Goal: Information Seeking & Learning: Compare options

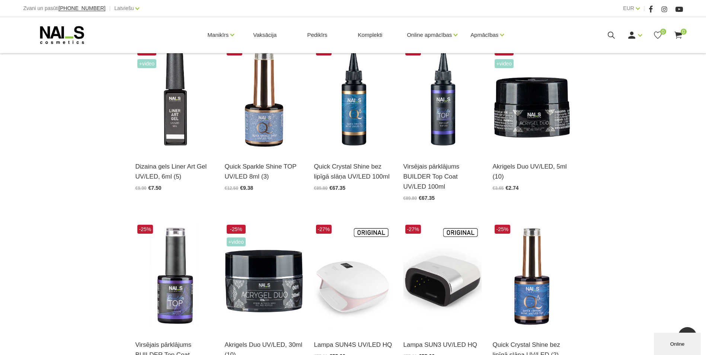
scroll to position [299, 0]
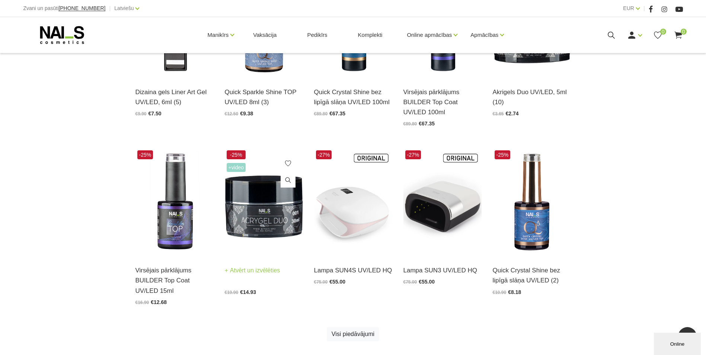
click at [271, 196] on img at bounding box center [264, 203] width 78 height 108
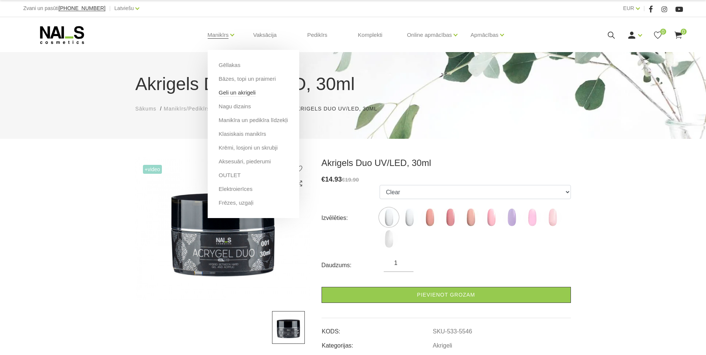
click at [235, 92] on link "Geli un akrigeli" at bounding box center [237, 93] width 37 height 8
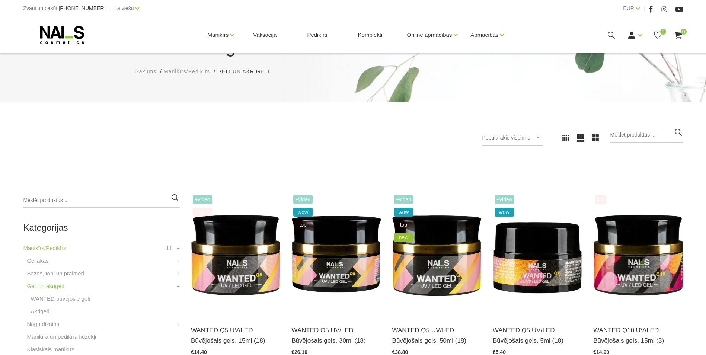
scroll to position [74, 0]
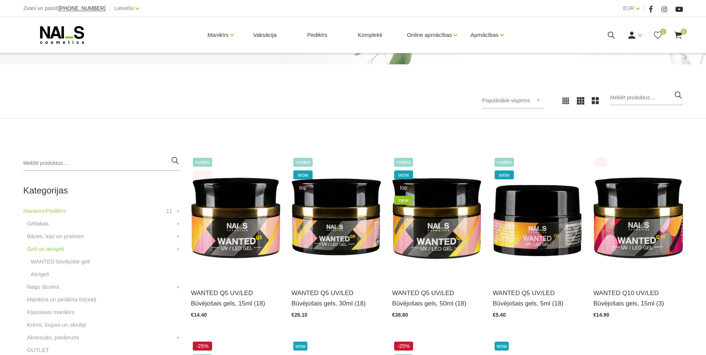
click at [529, 99] on span "Populārākie vispirms" at bounding box center [506, 101] width 48 height 6
click at [515, 152] on li "Lētākais vispirms" at bounding box center [521, 148] width 70 height 15
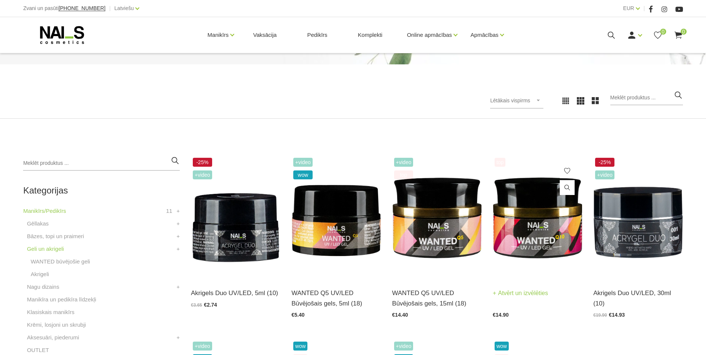
scroll to position [112, 0]
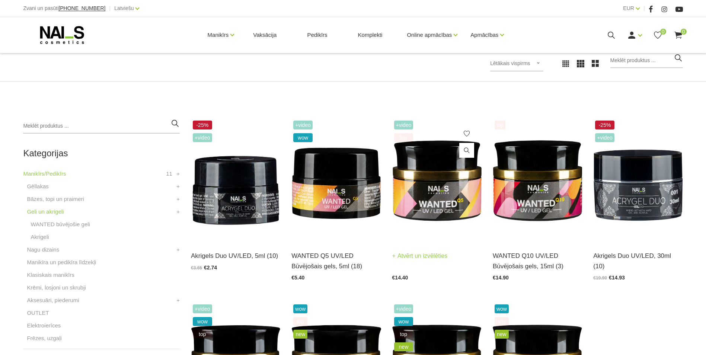
click at [449, 194] on img at bounding box center [436, 180] width 89 height 123
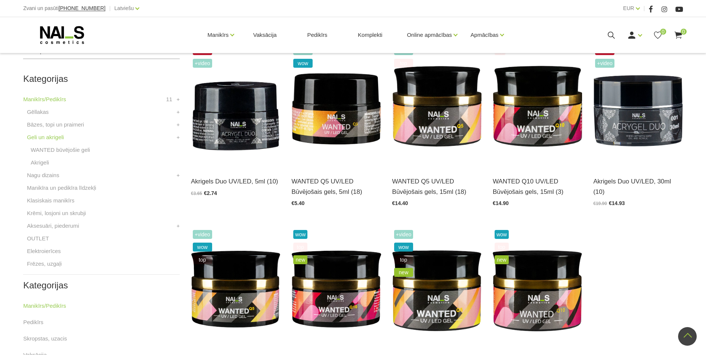
scroll to position [74, 0]
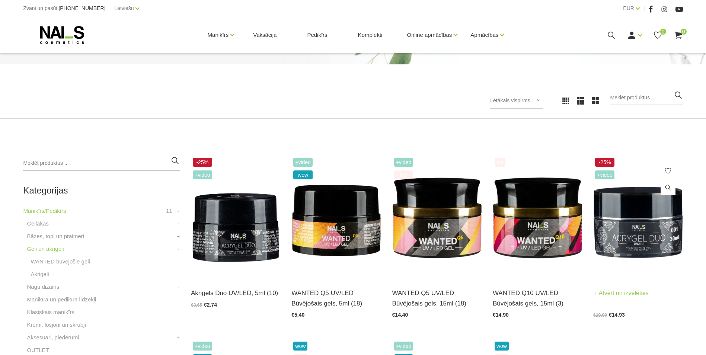
click at [659, 246] on img at bounding box center [637, 217] width 89 height 123
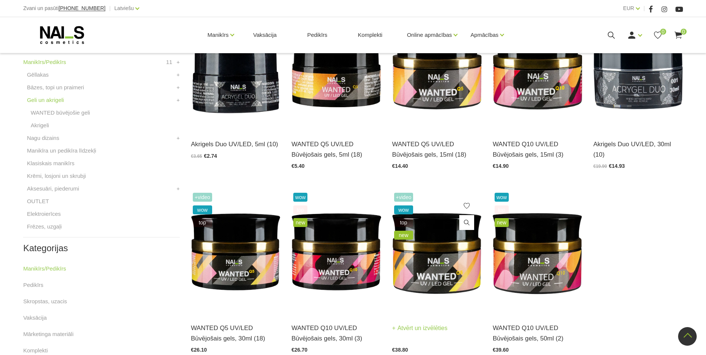
scroll to position [261, 0]
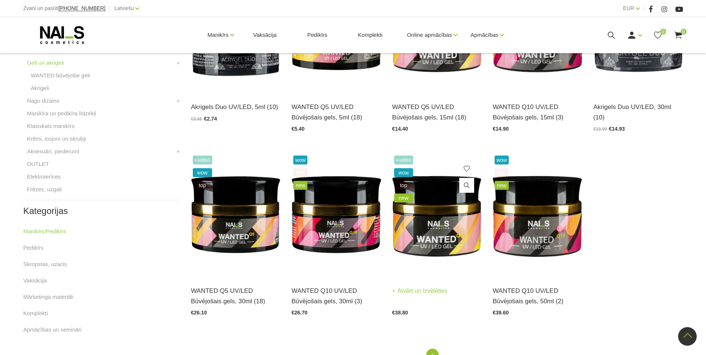
click at [446, 242] on img at bounding box center [436, 215] width 89 height 123
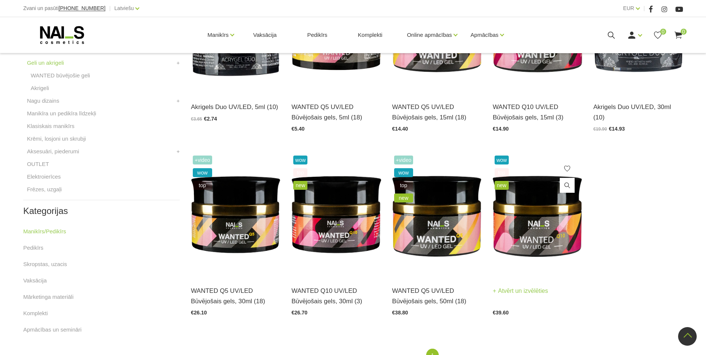
scroll to position [298, 0]
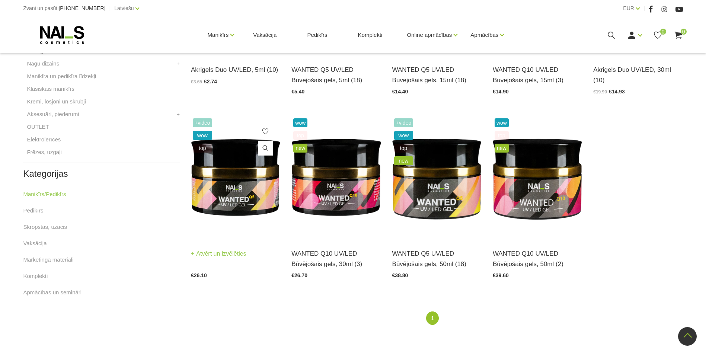
click at [201, 123] on span "+Video" at bounding box center [202, 122] width 19 height 9
click at [219, 168] on img at bounding box center [235, 178] width 89 height 123
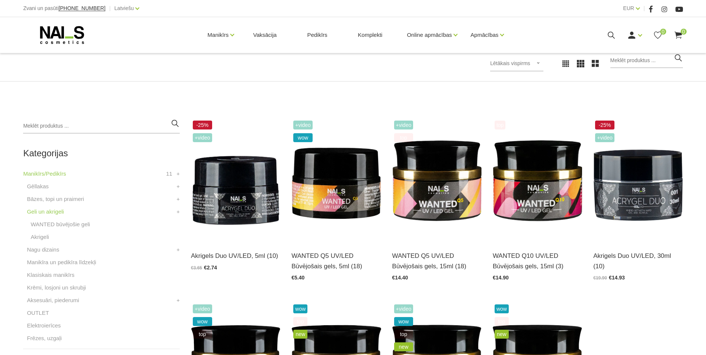
scroll to position [149, 0]
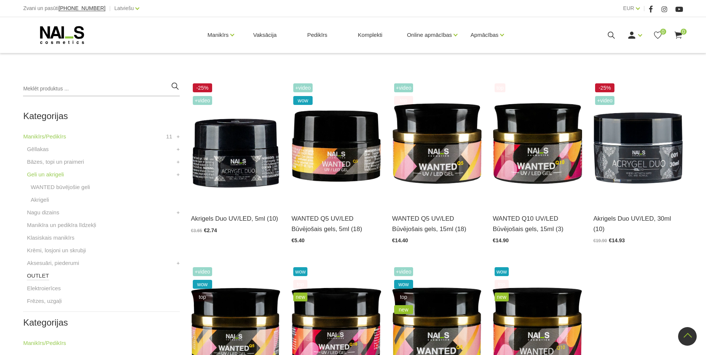
click at [30, 275] on link "OUTLET" at bounding box center [38, 275] width 22 height 9
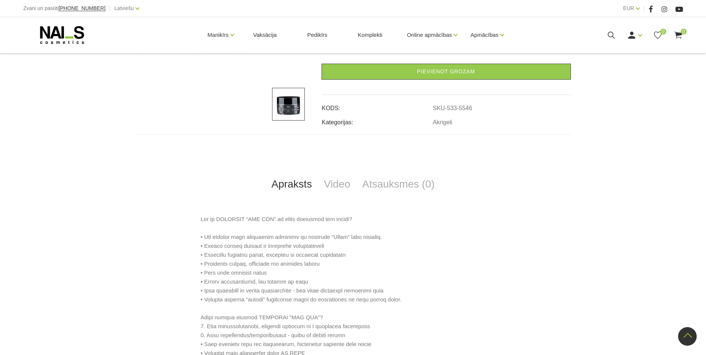
scroll to position [186, 0]
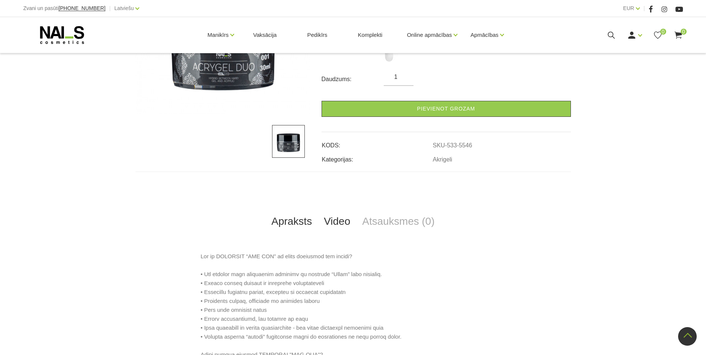
click at [338, 221] on link "Video" at bounding box center [337, 221] width 38 height 25
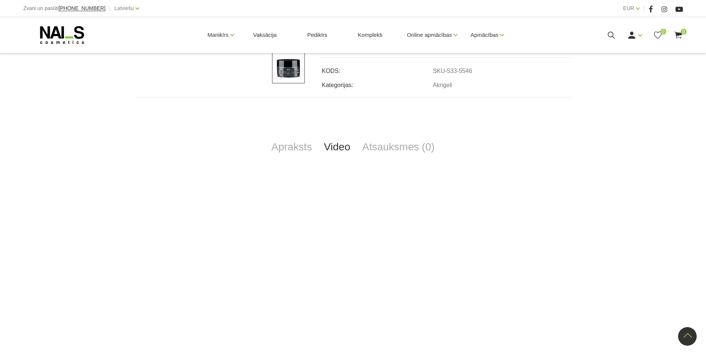
scroll to position [298, 0]
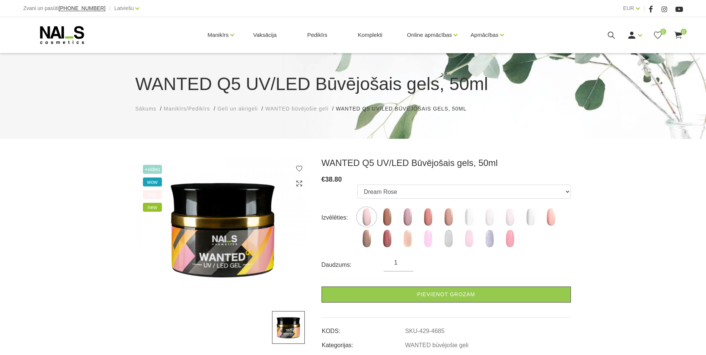
scroll to position [112, 0]
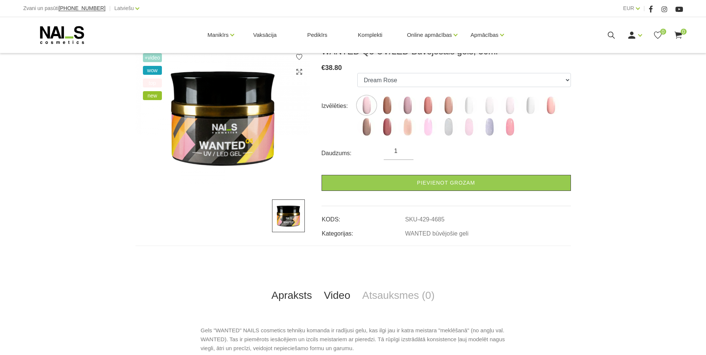
click at [346, 294] on link "Video" at bounding box center [337, 295] width 38 height 25
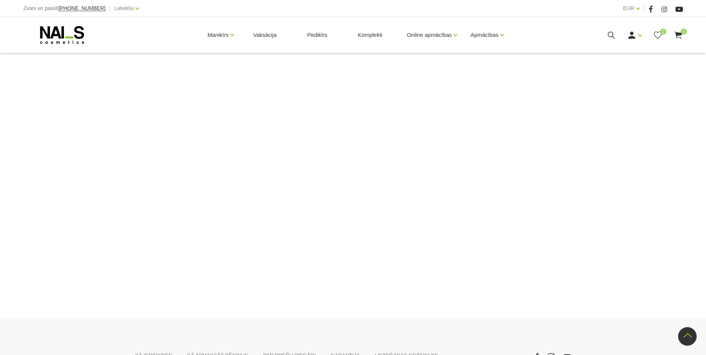
scroll to position [439, 0]
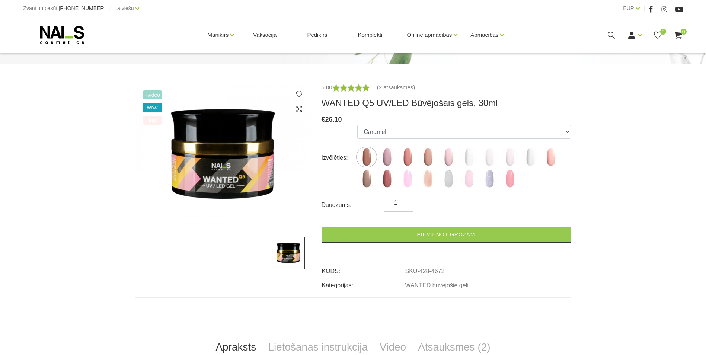
scroll to position [149, 0]
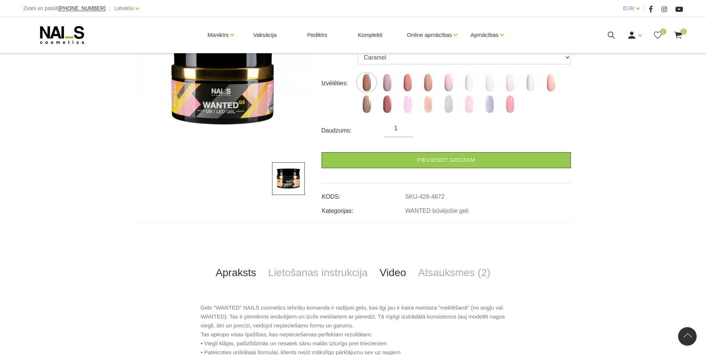
click at [389, 276] on link "Video" at bounding box center [393, 273] width 38 height 25
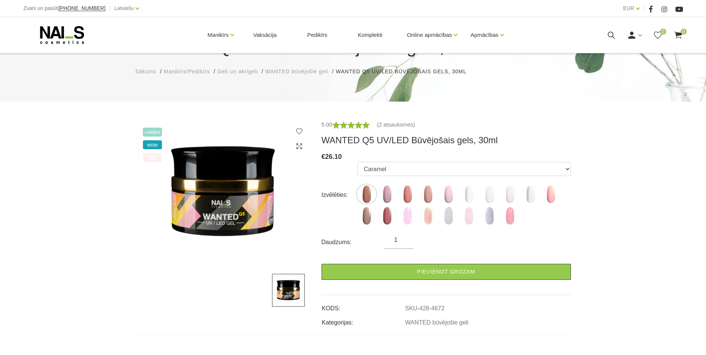
scroll to position [112, 0]
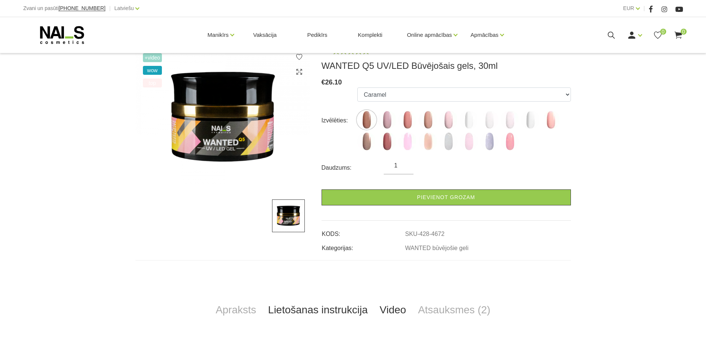
click at [302, 311] on link "Lietošanas instrukcija" at bounding box center [318, 310] width 112 height 25
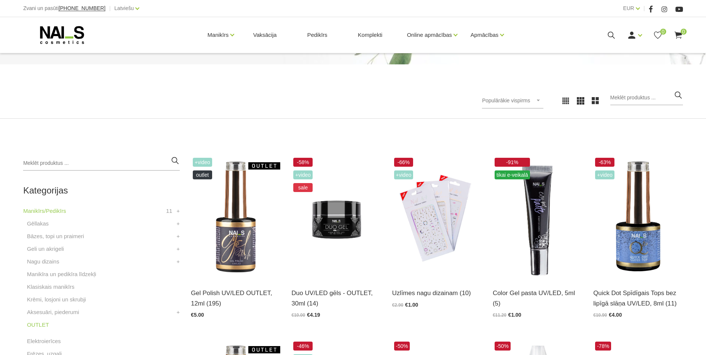
scroll to position [112, 0]
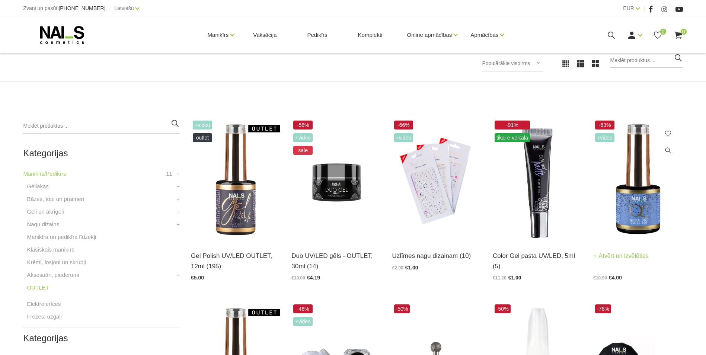
click at [634, 200] on img at bounding box center [637, 180] width 89 height 123
click at [341, 186] on img at bounding box center [335, 180] width 89 height 123
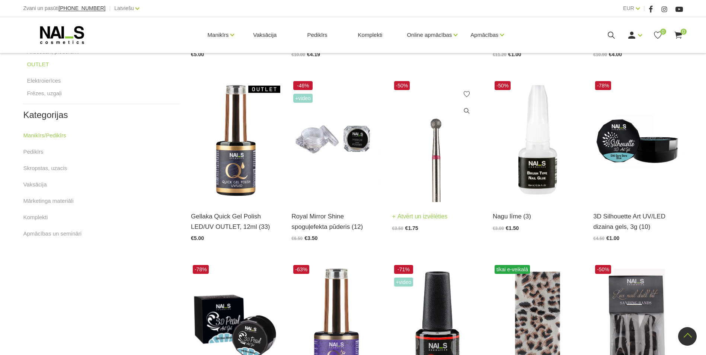
scroll to position [447, 0]
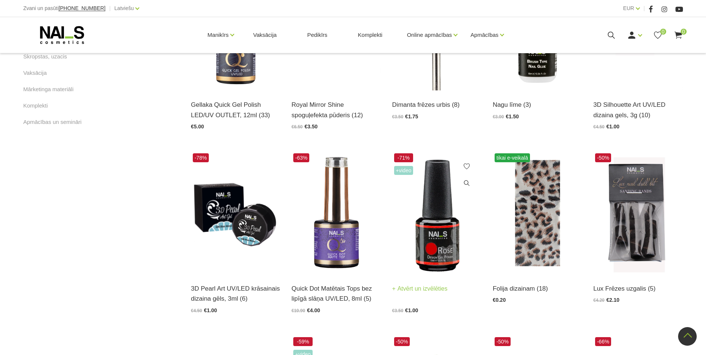
click at [438, 232] on img at bounding box center [436, 213] width 89 height 123
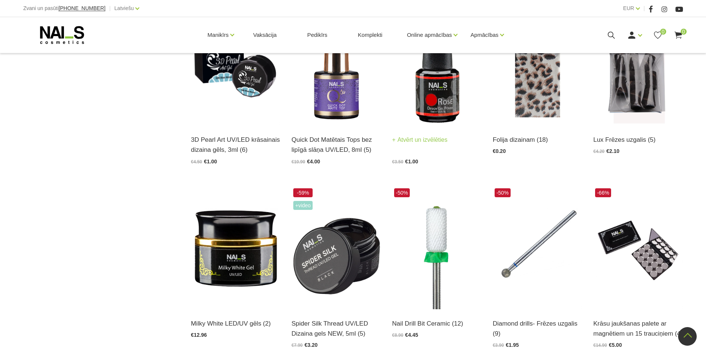
scroll to position [670, 0]
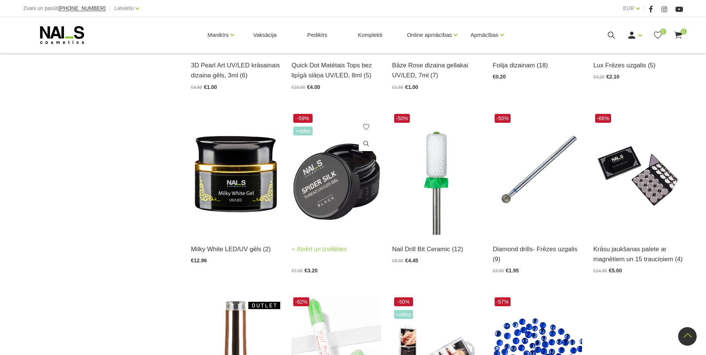
click at [367, 179] on img at bounding box center [335, 173] width 89 height 123
click at [437, 183] on img at bounding box center [436, 173] width 89 height 123
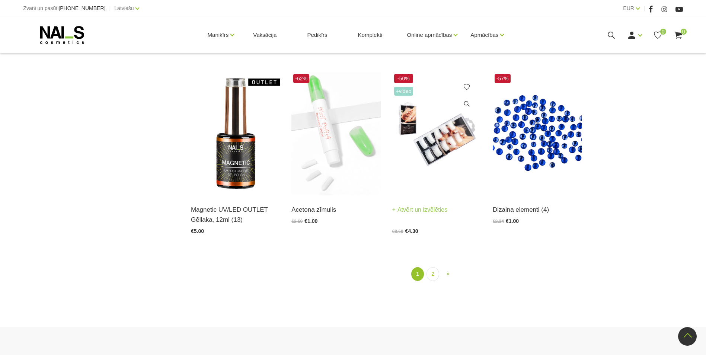
scroll to position [931, 0]
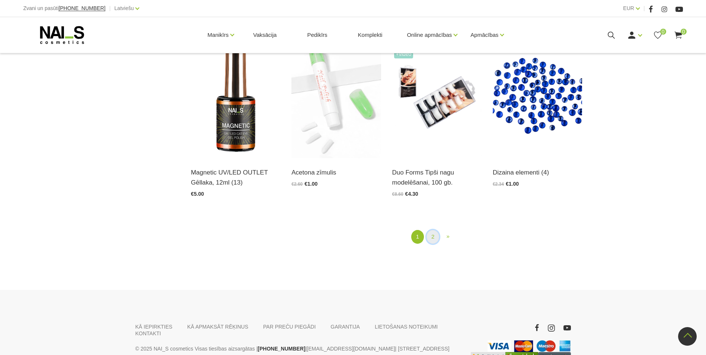
click at [429, 238] on link "2" at bounding box center [433, 237] width 13 height 14
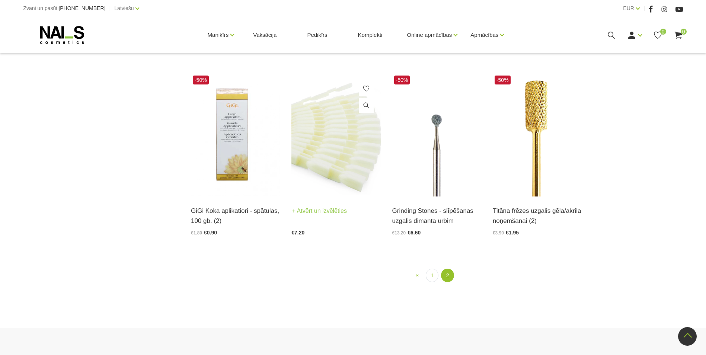
scroll to position [609, 0]
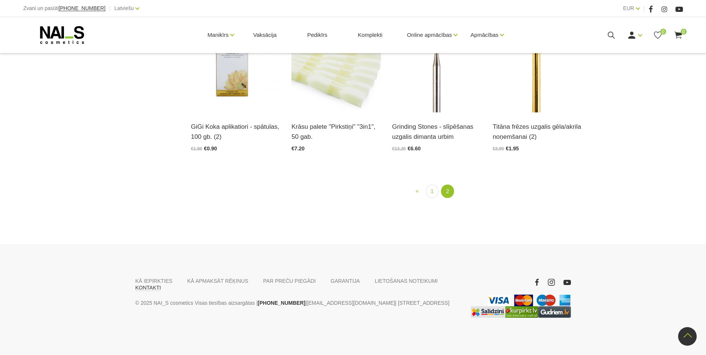
click at [161, 284] on link "KONTAKTI" at bounding box center [149, 287] width 26 height 7
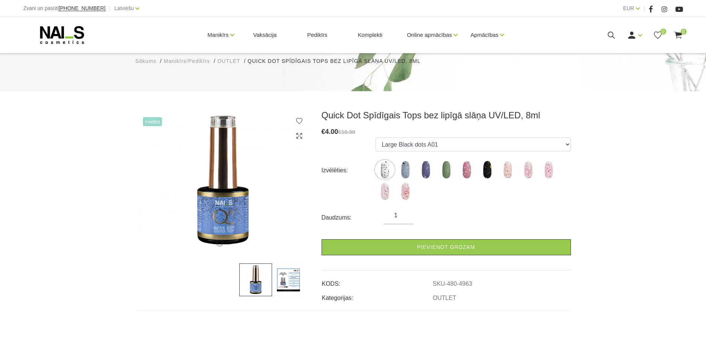
scroll to position [149, 0]
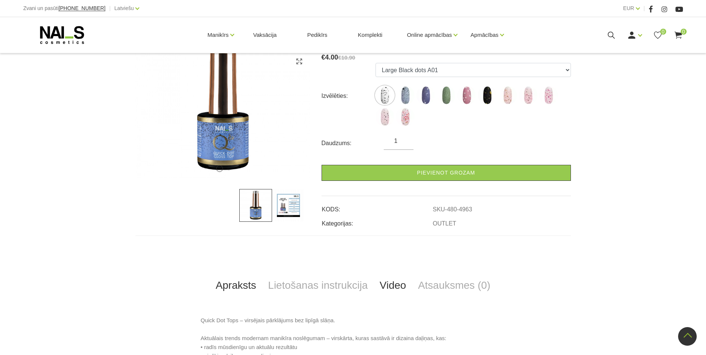
click at [396, 273] on link "Video" at bounding box center [393, 285] width 38 height 25
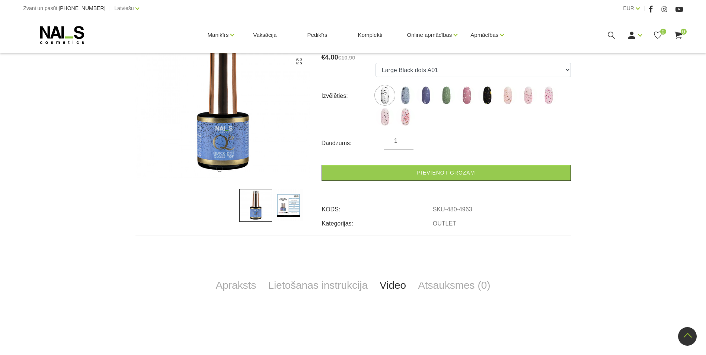
scroll to position [261, 0]
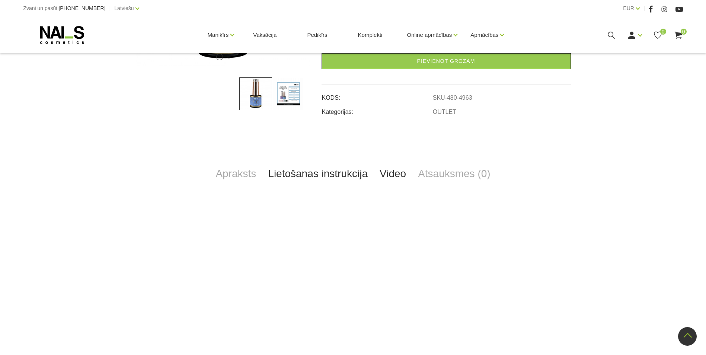
click at [294, 162] on link "Lietošanas instrukcija" at bounding box center [318, 174] width 112 height 25
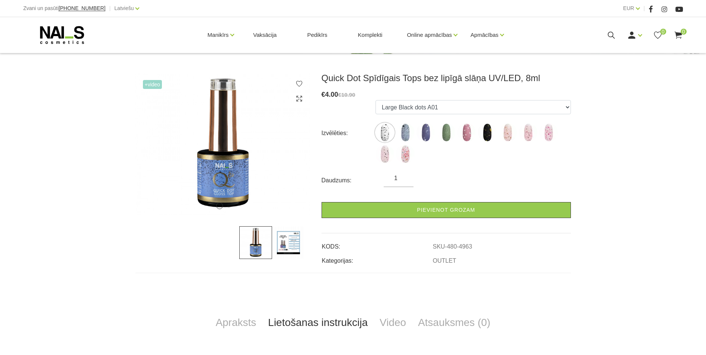
scroll to position [37, 0]
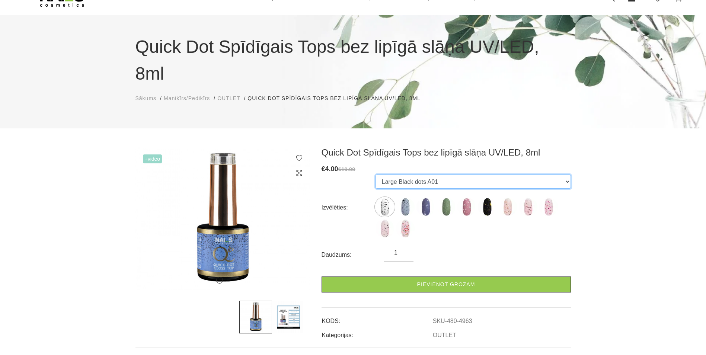
click at [436, 175] on select "Large Black dots A01 Large White&Black dots B10 Large White pearl dots C02 Smal…" at bounding box center [473, 182] width 195 height 14
click at [613, 203] on div "+Video 1 2 Quick Dot Spīdīgais Tops bez lipīgā slāņa UV/LED, 8ml € 4.00 €10.90 …" at bounding box center [353, 360] width 706 height 426
click at [294, 301] on img at bounding box center [288, 317] width 33 height 33
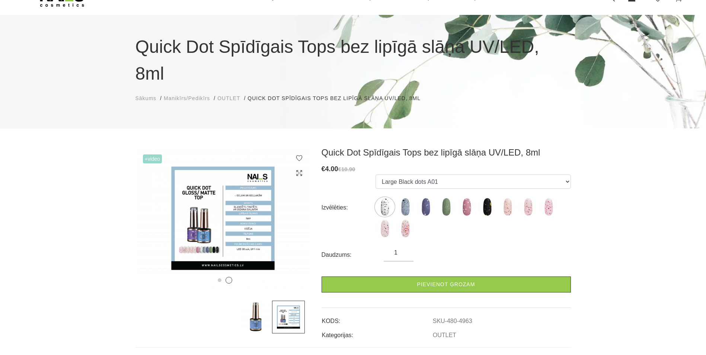
click at [250, 301] on img at bounding box center [255, 317] width 33 height 33
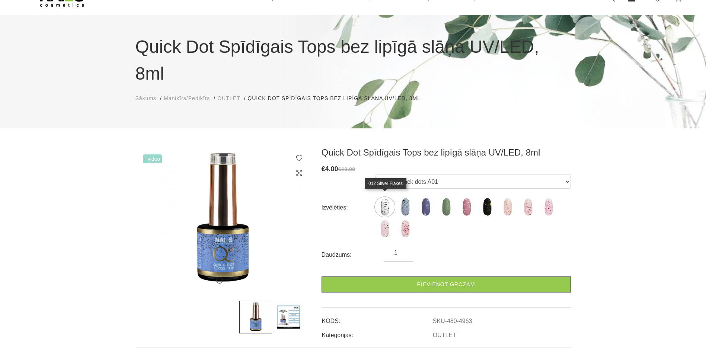
click at [385, 219] on img at bounding box center [385, 228] width 19 height 19
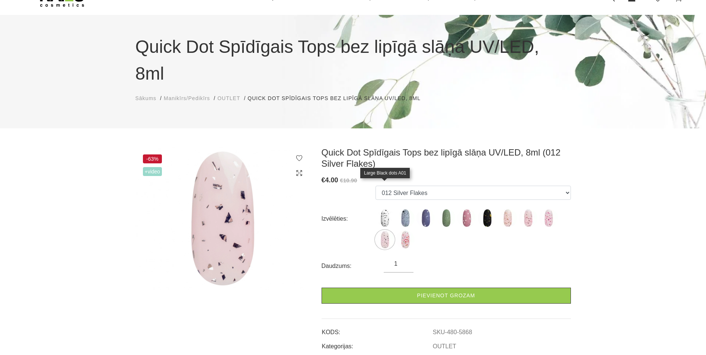
click at [386, 209] on img at bounding box center [385, 218] width 19 height 19
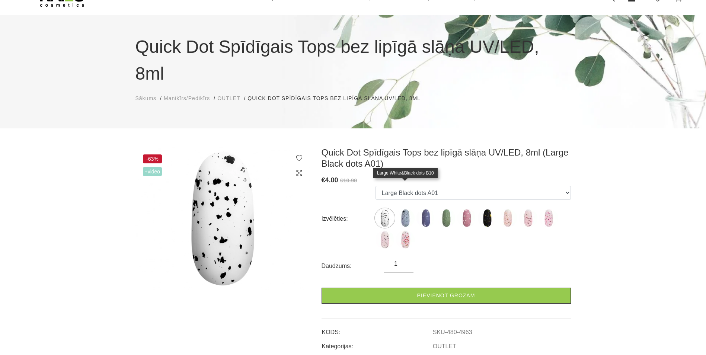
click at [405, 209] on img at bounding box center [405, 218] width 19 height 19
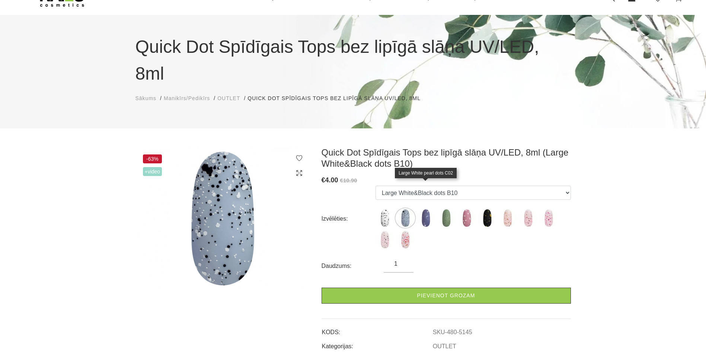
click at [426, 209] on img at bounding box center [426, 218] width 19 height 19
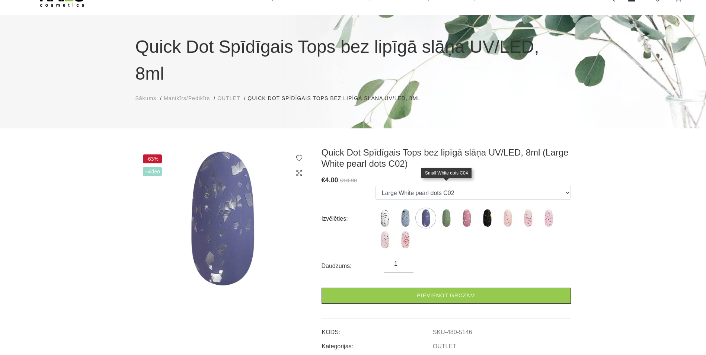
click at [453, 209] on img at bounding box center [446, 218] width 19 height 19
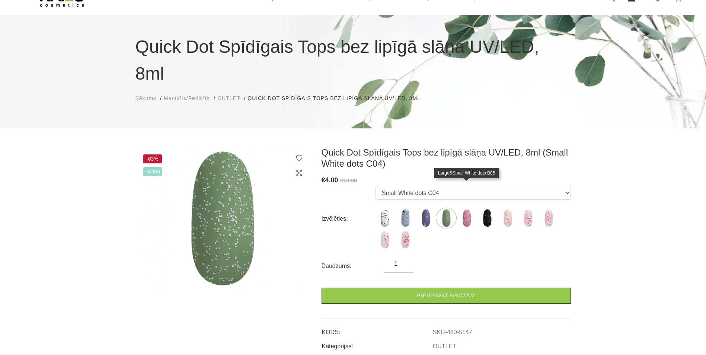
click at [462, 209] on img at bounding box center [467, 218] width 19 height 19
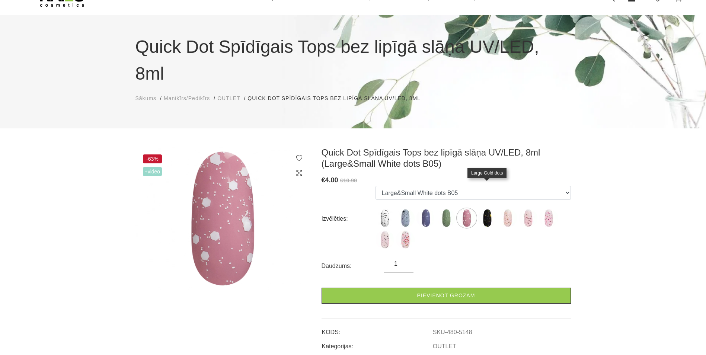
click at [484, 209] on img at bounding box center [487, 218] width 19 height 19
select select "5149"
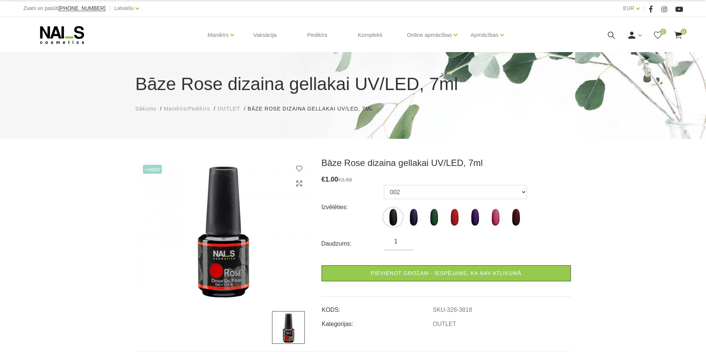
scroll to position [37, 0]
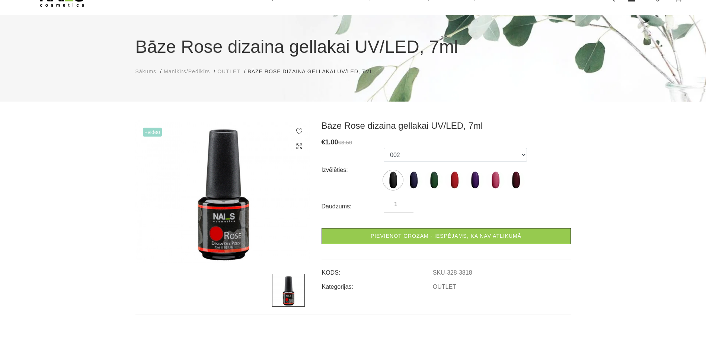
click at [381, 181] on div "Izvēlēties: 002 003 004 005 006 007 008" at bounding box center [446, 170] width 249 height 45
click at [388, 180] on img at bounding box center [393, 180] width 19 height 19
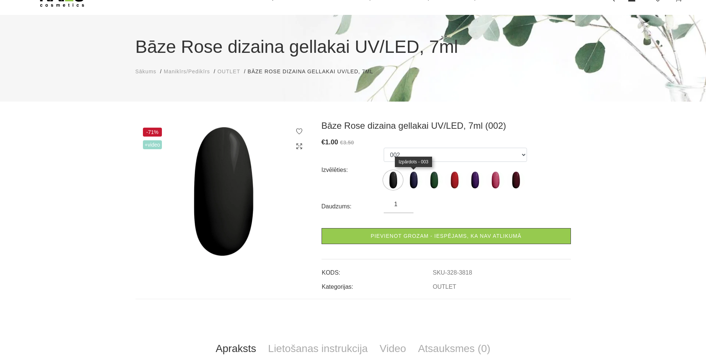
click at [420, 182] on img at bounding box center [413, 180] width 19 height 19
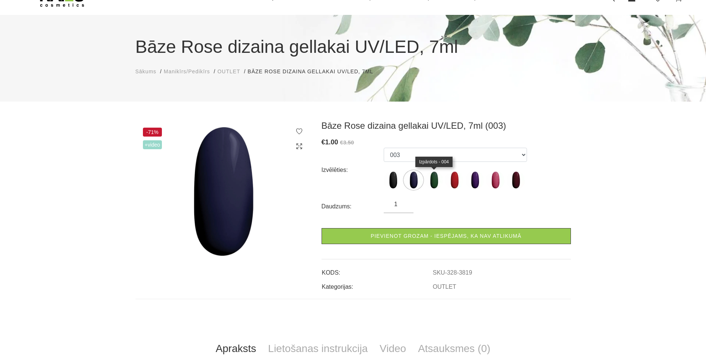
click at [433, 183] on img at bounding box center [434, 180] width 19 height 19
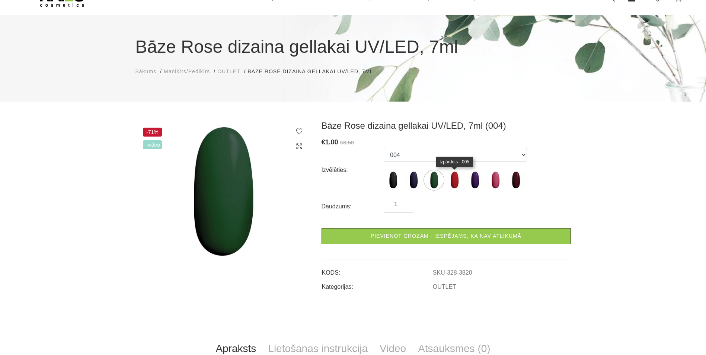
click at [456, 184] on img at bounding box center [454, 180] width 19 height 19
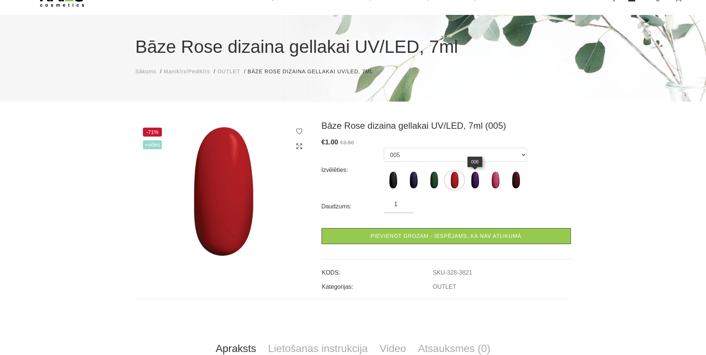
click at [473, 184] on img at bounding box center [475, 180] width 19 height 19
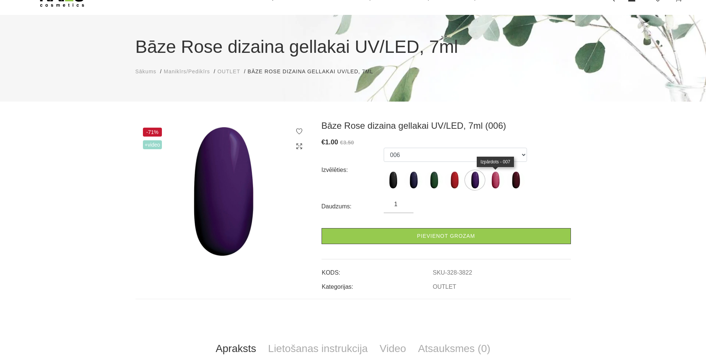
click at [501, 181] on img at bounding box center [495, 180] width 19 height 19
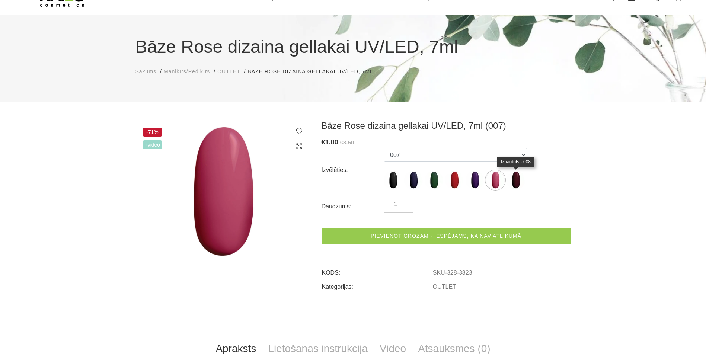
click at [515, 181] on img at bounding box center [516, 180] width 19 height 19
select select "3824"
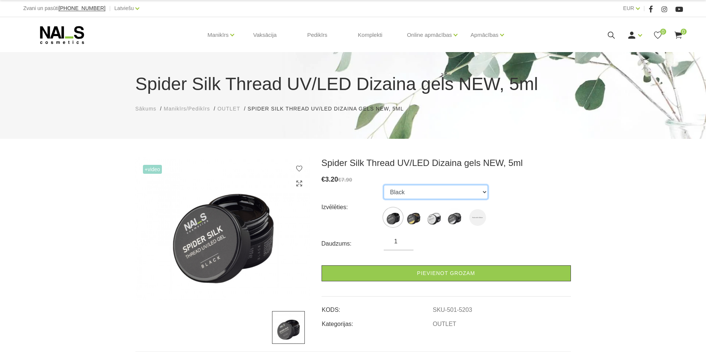
click at [421, 193] on select "Black Gold with Glitter White Silver with Glitter Red with Glitter" at bounding box center [436, 192] width 104 height 14
click at [384, 185] on select "Black Gold with Glitter White Silver with Glitter Red with Glitter" at bounding box center [436, 192] width 104 height 14
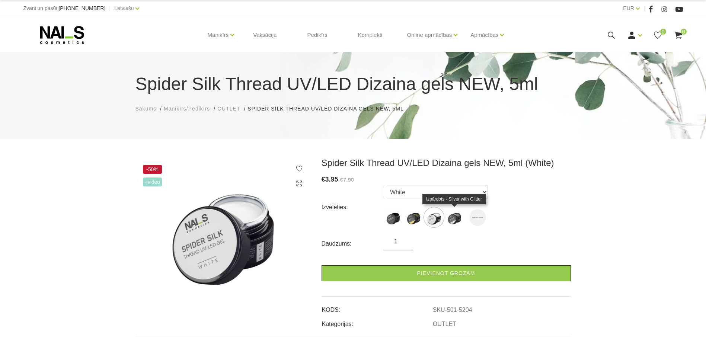
click at [452, 224] on img at bounding box center [454, 217] width 19 height 19
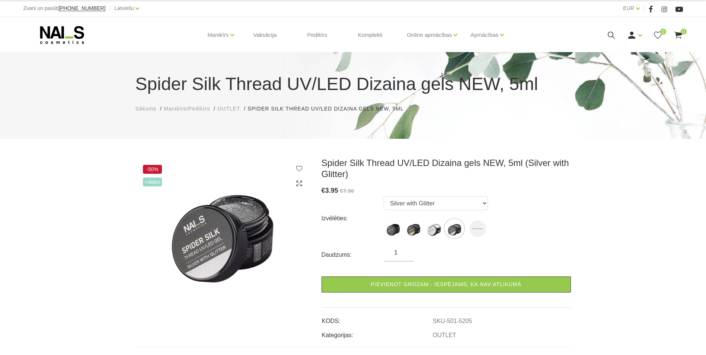
click at [486, 234] on ul "Black Gold with Glitter White Silver with Glitter Red with Glitter" at bounding box center [436, 218] width 104 height 45
click at [478, 227] on img at bounding box center [477, 228] width 17 height 17
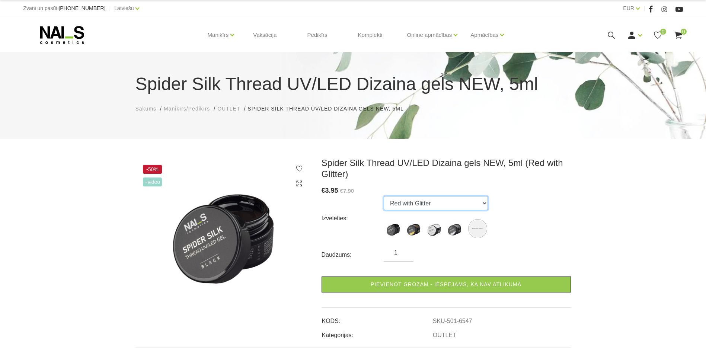
click at [475, 206] on select "Black Gold with Glitter White Silver with Glitter Red with Glitter" at bounding box center [436, 203] width 104 height 14
select select "5202"
click at [384, 196] on select "Black Gold with Glitter White Silver with Glitter Red with Glitter" at bounding box center [436, 203] width 104 height 14
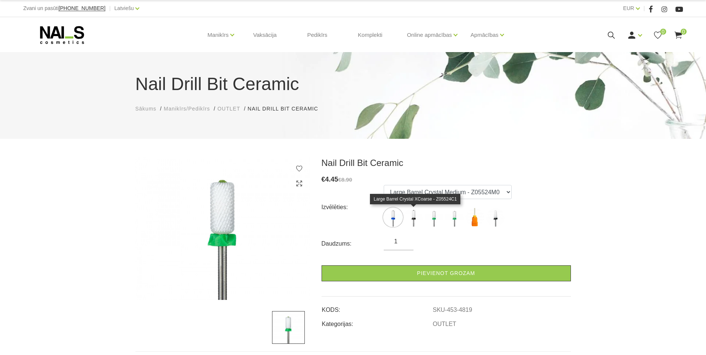
click at [416, 214] on img at bounding box center [413, 217] width 19 height 19
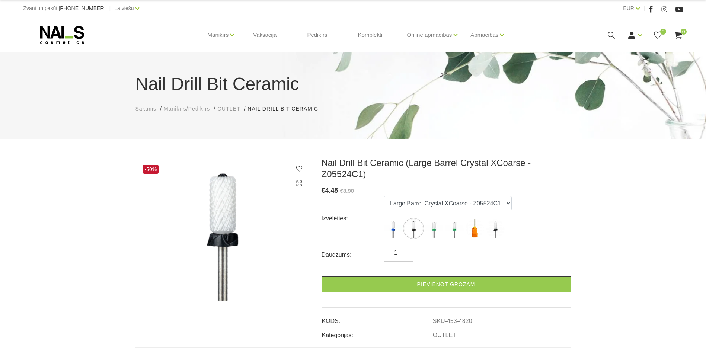
click at [436, 227] on ul "Large Barrel Crystal Medium - Z05524M0 Large Barrel Crystal XCoarse - Z05524C1 …" at bounding box center [448, 218] width 128 height 45
click at [436, 219] on img at bounding box center [434, 228] width 19 height 19
click at [453, 219] on img at bounding box center [454, 228] width 19 height 19
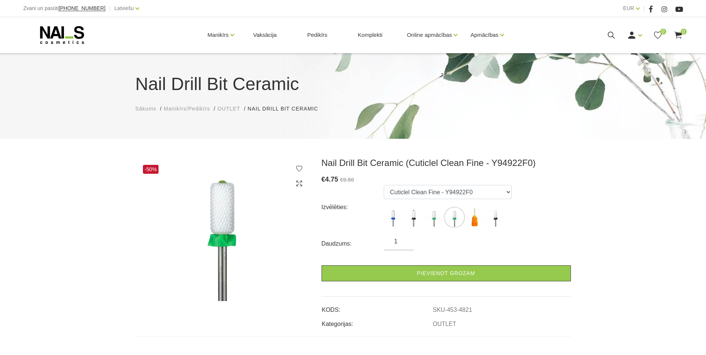
scroll to position [112, 0]
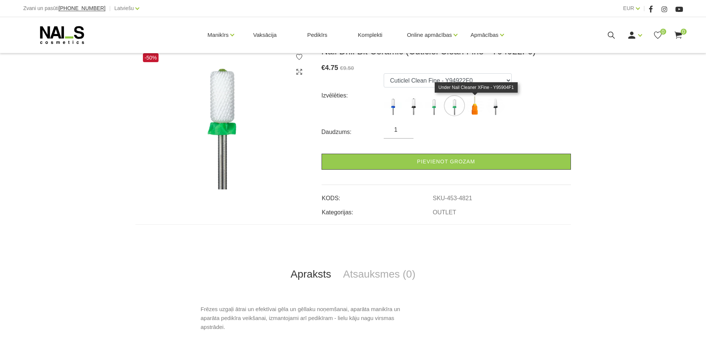
click at [476, 112] on img at bounding box center [475, 105] width 19 height 19
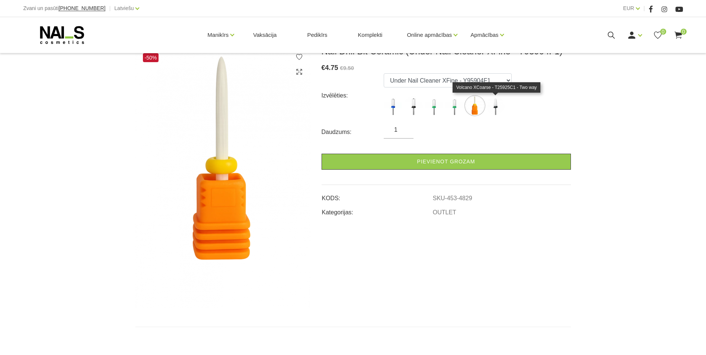
click at [500, 111] on img at bounding box center [495, 105] width 19 height 19
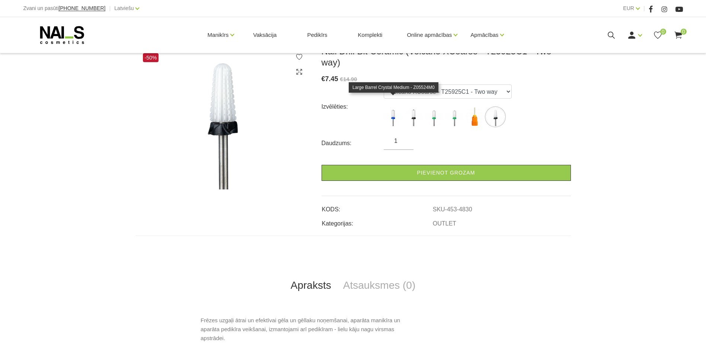
click at [390, 108] on img at bounding box center [393, 117] width 19 height 19
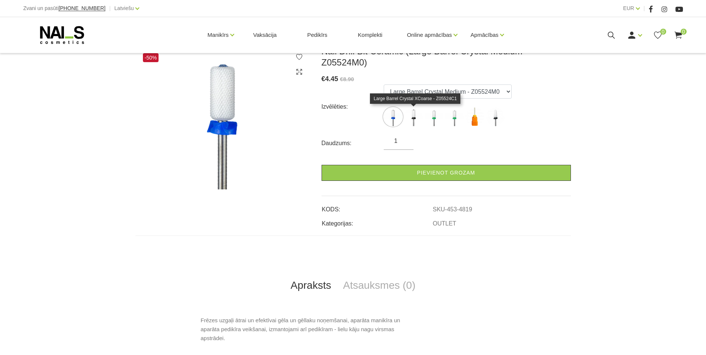
click at [409, 116] on img at bounding box center [413, 117] width 19 height 19
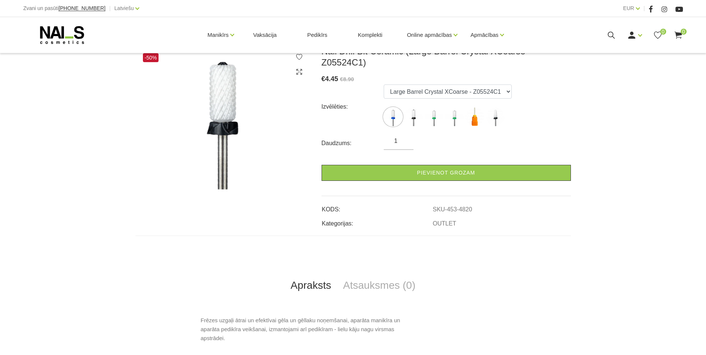
click at [397, 117] on ul "Large Barrel Crystal Medium - Z05524M0 Large Barrel Crystal XCoarse - Z05524C1 …" at bounding box center [448, 107] width 128 height 45
click at [394, 108] on img at bounding box center [393, 117] width 19 height 19
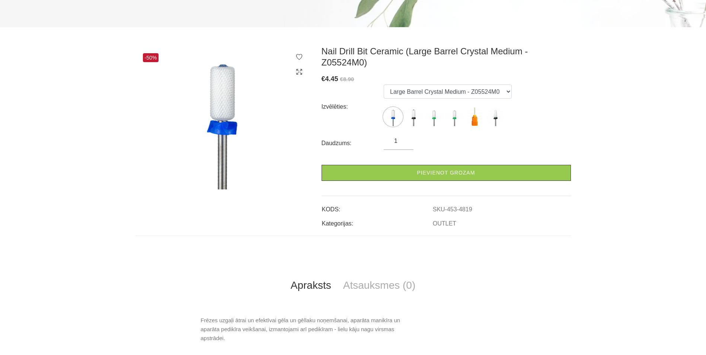
scroll to position [37, 0]
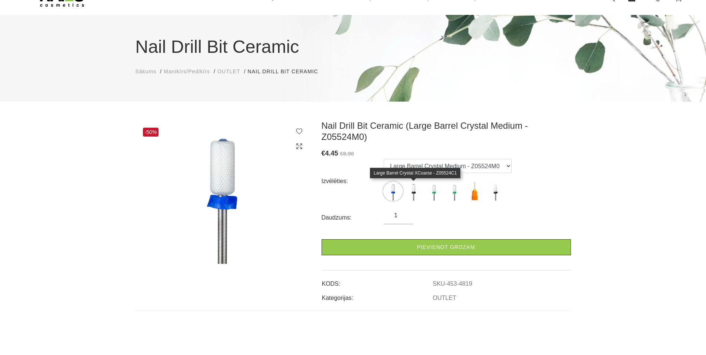
click at [414, 189] on img at bounding box center [413, 191] width 19 height 19
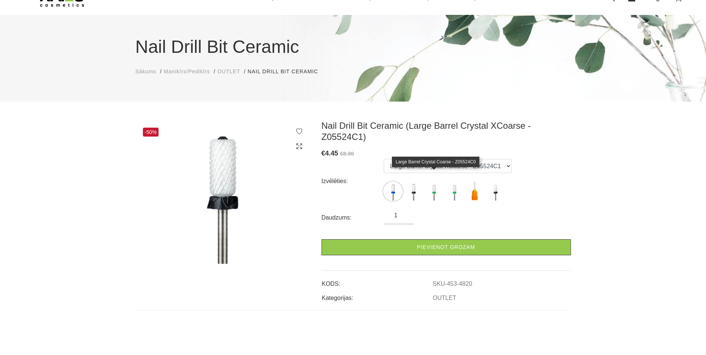
click at [434, 182] on img at bounding box center [434, 191] width 19 height 19
select select "4826"
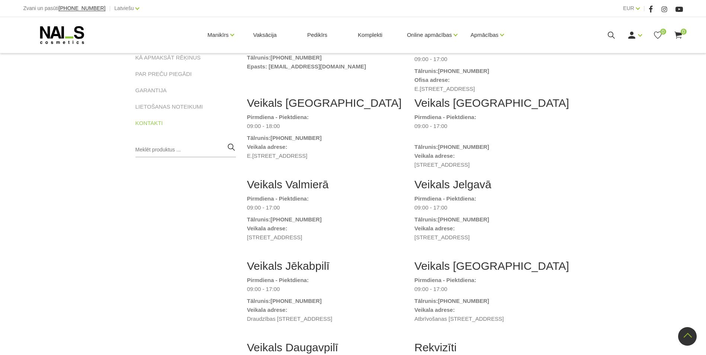
scroll to position [223, 0]
